Goal: Information Seeking & Learning: Learn about a topic

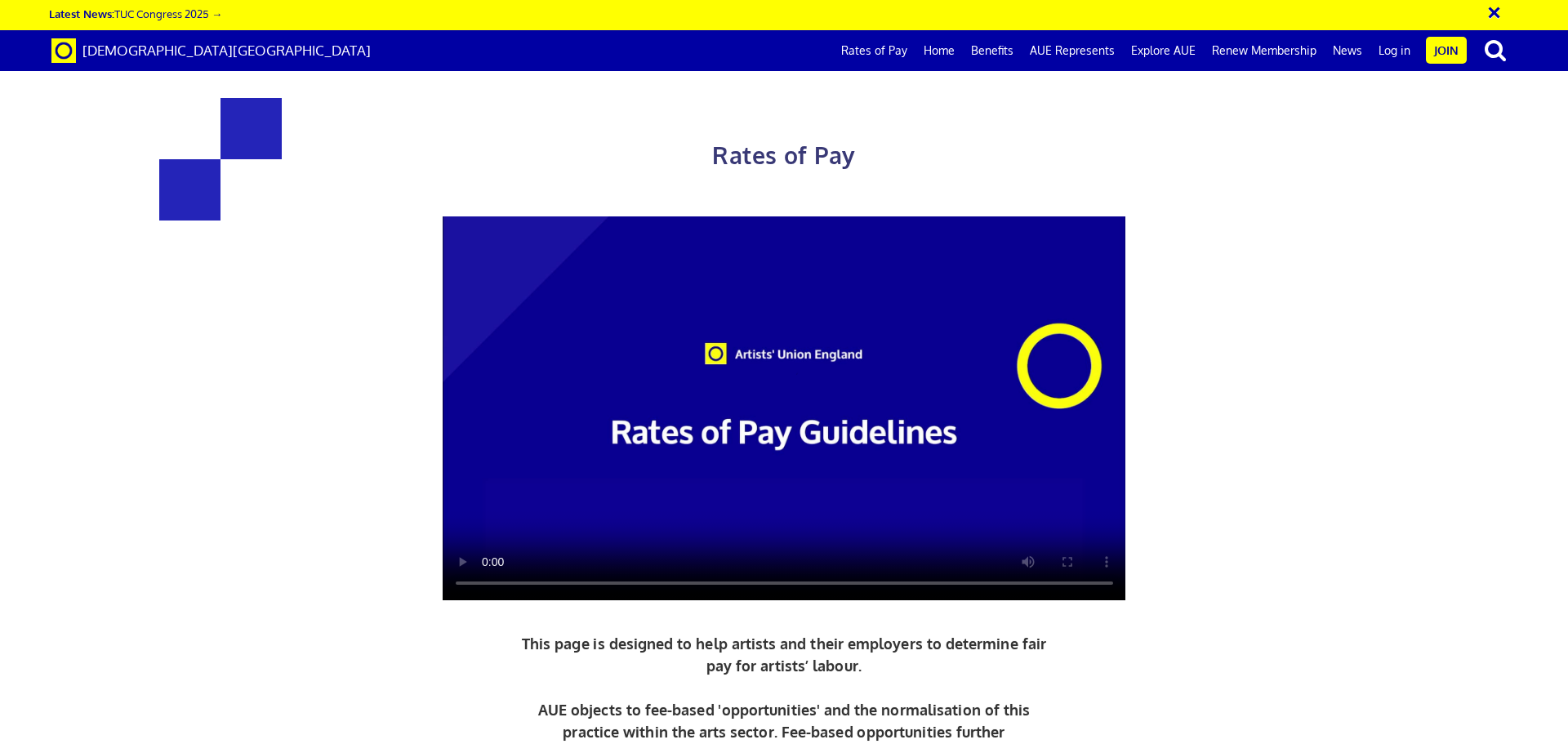
scroll to position [735, 0]
drag, startPoint x: 937, startPoint y: 445, endPoint x: 1103, endPoint y: 451, distance: 166.1
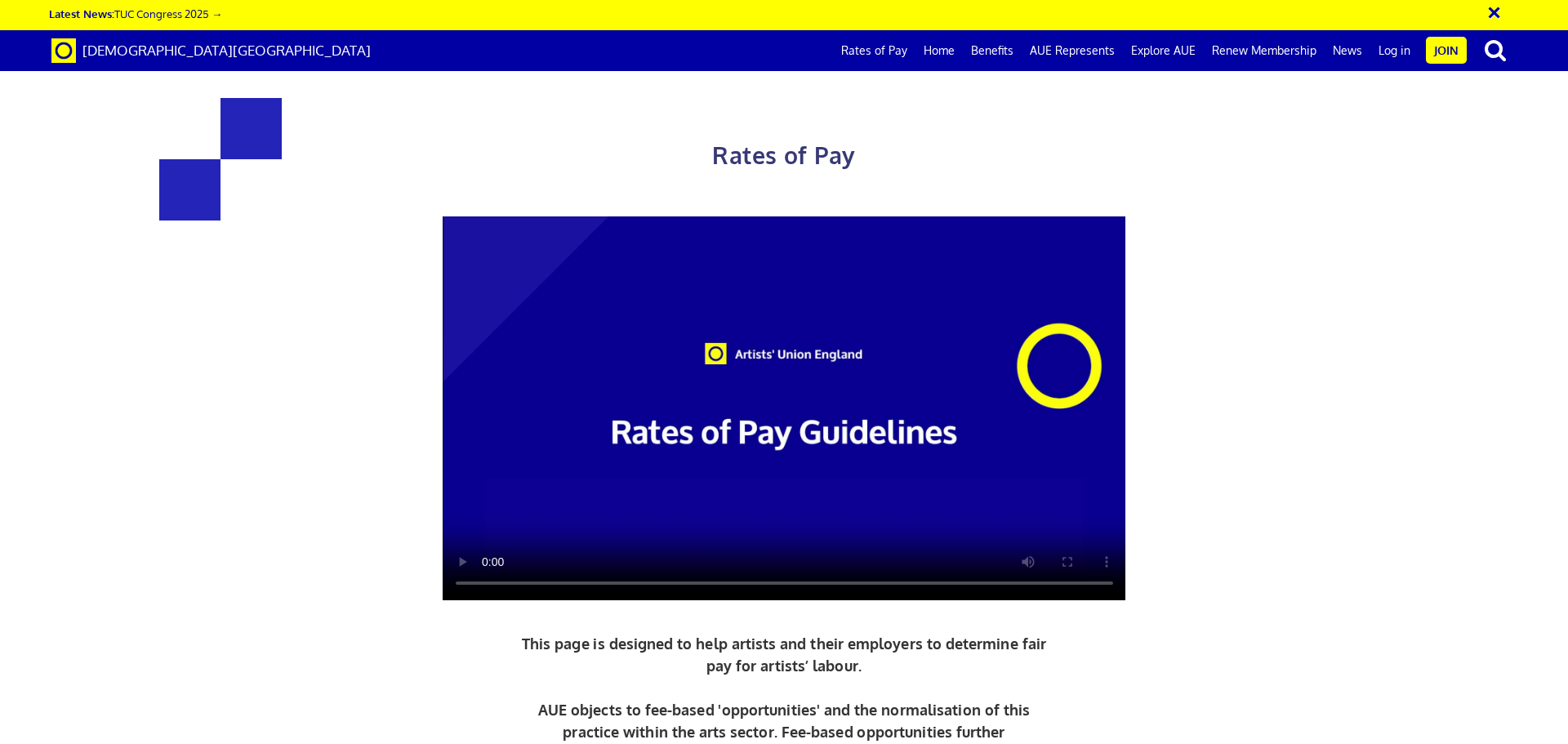
drag, startPoint x: 1106, startPoint y: 443, endPoint x: 941, endPoint y: 445, distance: 165.0
